Goal: Task Accomplishment & Management: Use online tool/utility

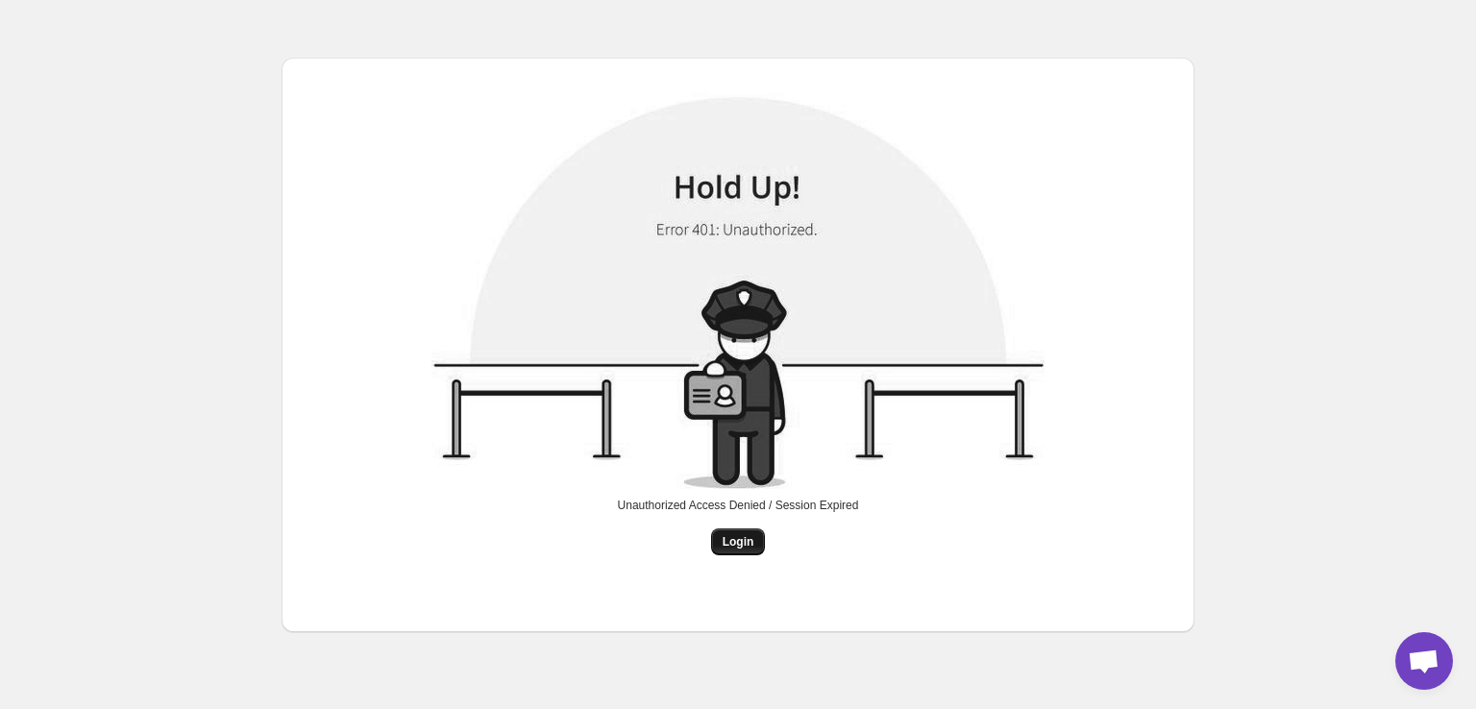
click at [740, 547] on span "Login" at bounding box center [738, 541] width 32 height 15
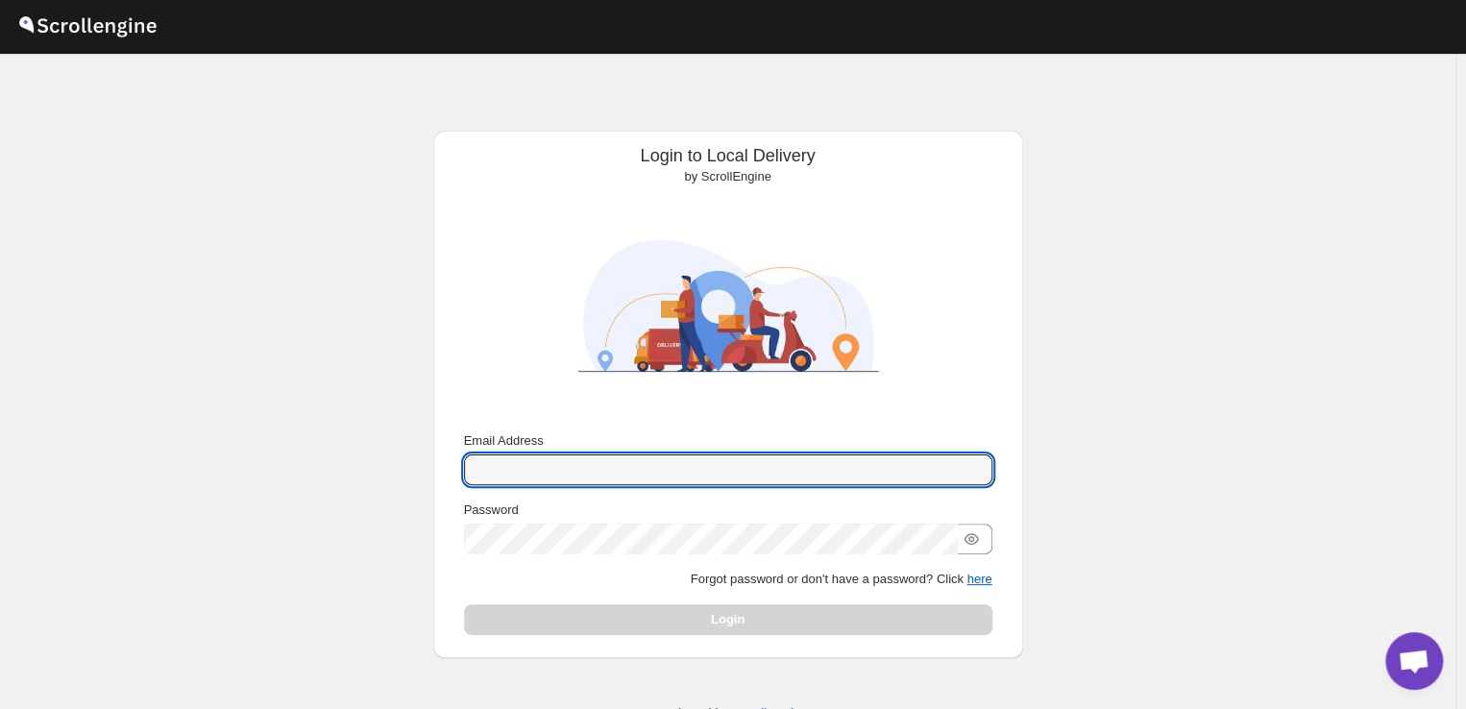
type input "[EMAIL_ADDRESS][DOMAIN_NAME]"
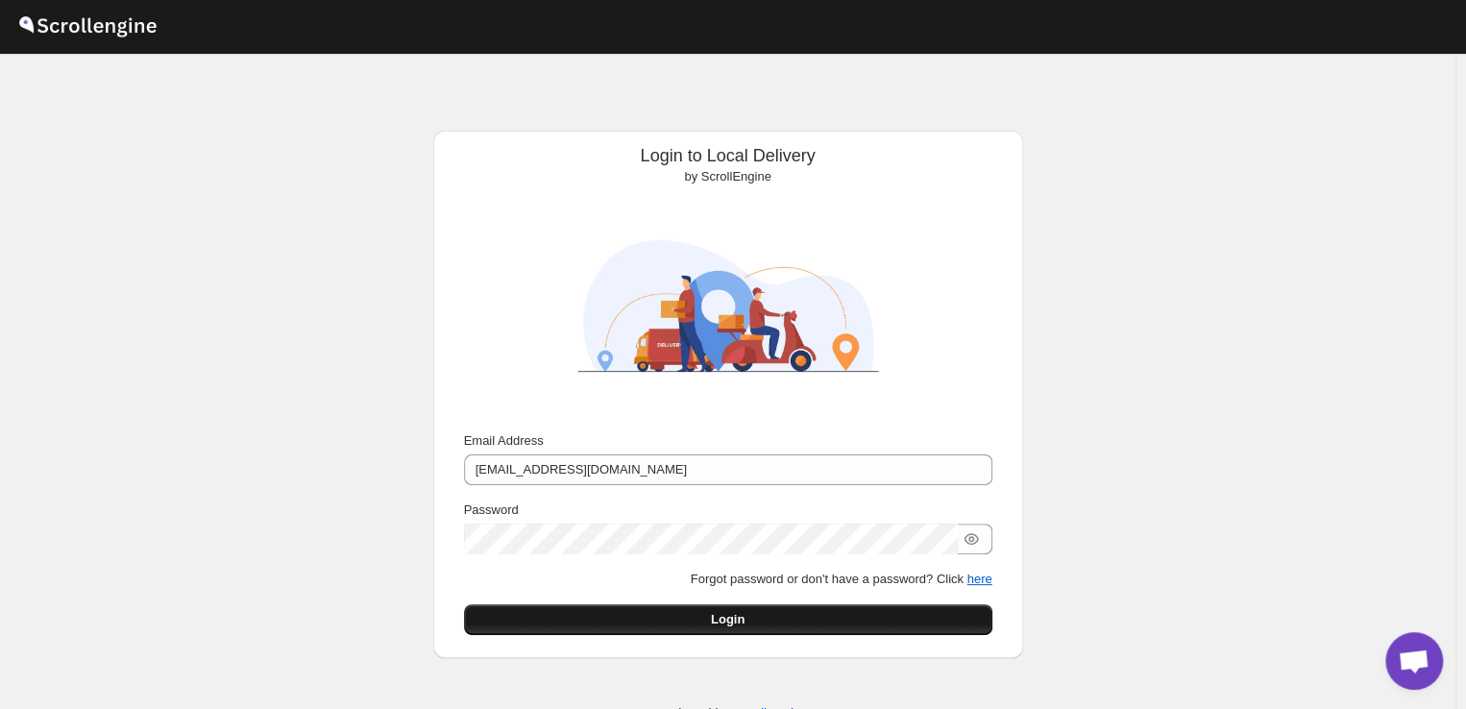
click at [688, 614] on button "Login" at bounding box center [728, 619] width 528 height 31
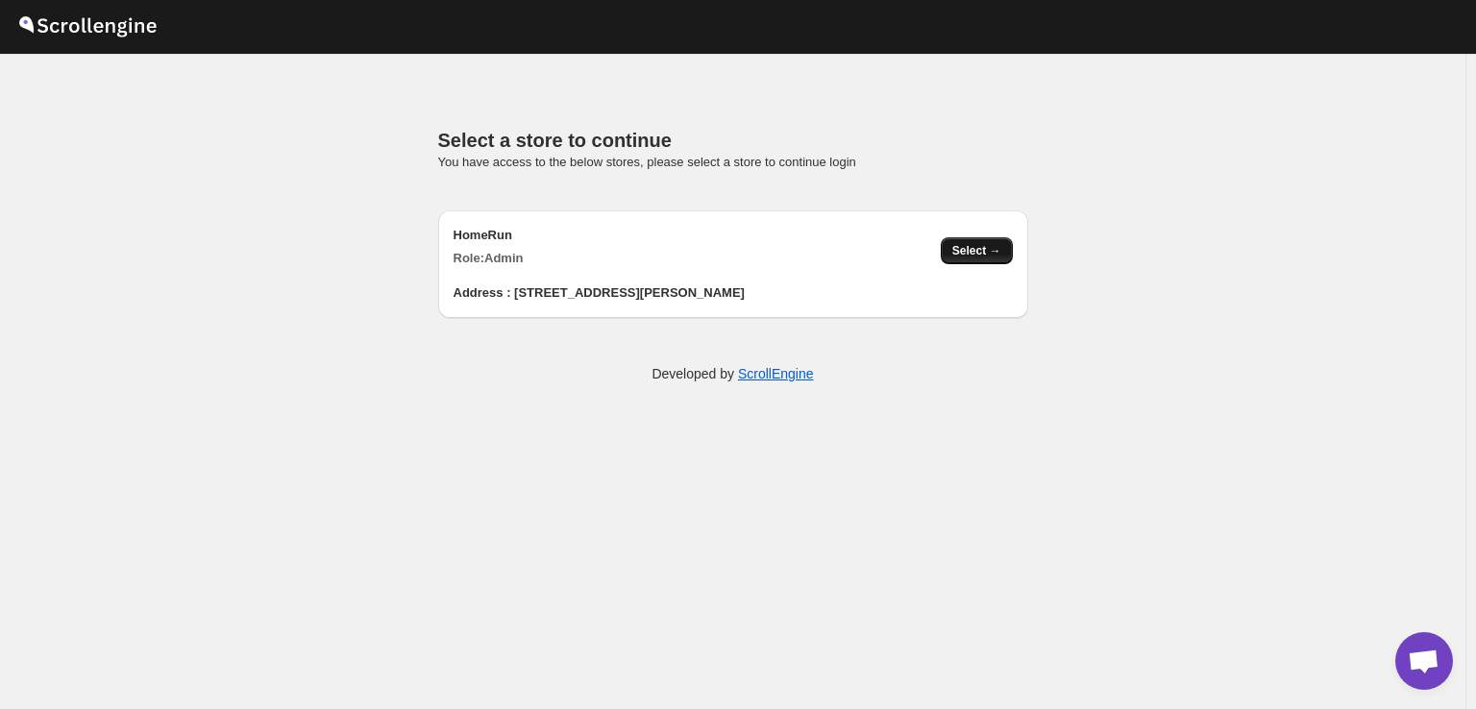
click at [990, 259] on button "Select →" at bounding box center [977, 250] width 72 height 27
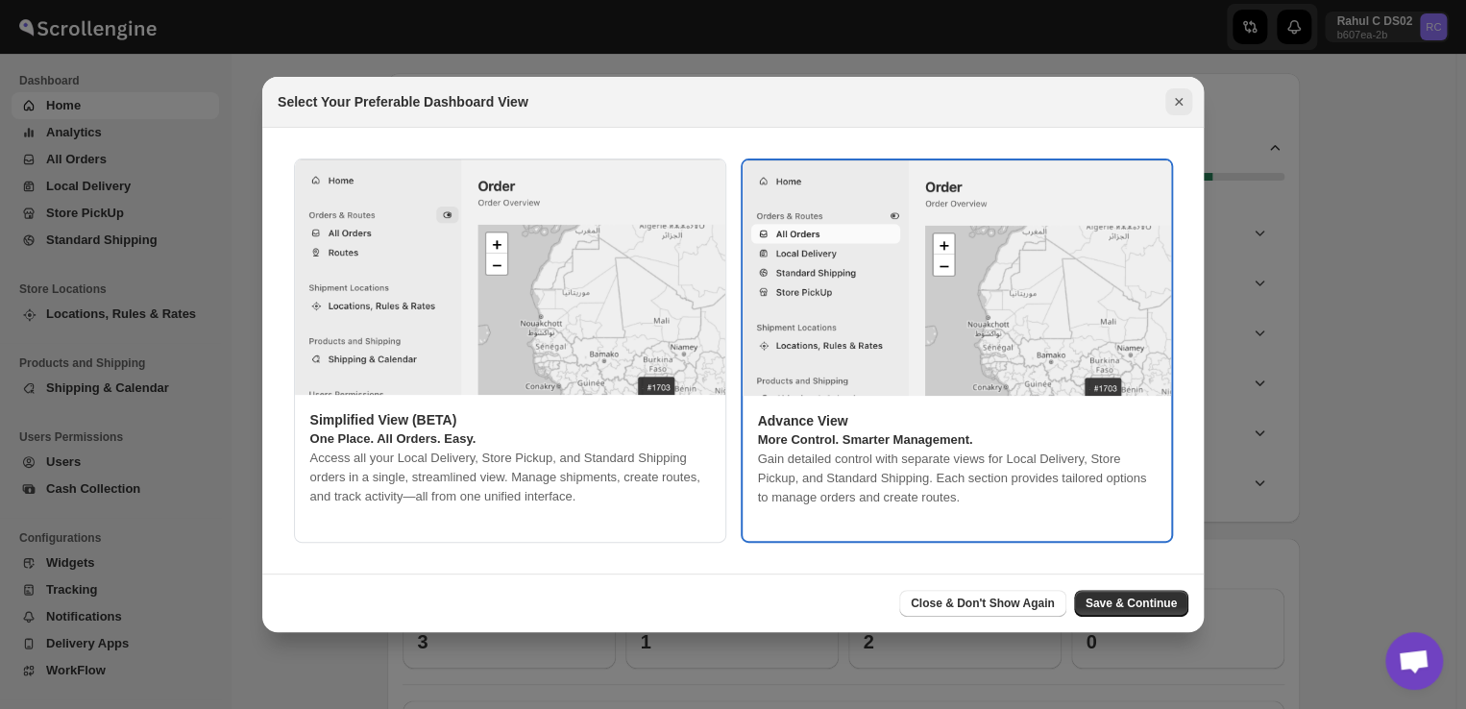
click at [1179, 104] on icon "Close" at bounding box center [1178, 101] width 19 height 19
